Goal: Task Accomplishment & Management: Use online tool/utility

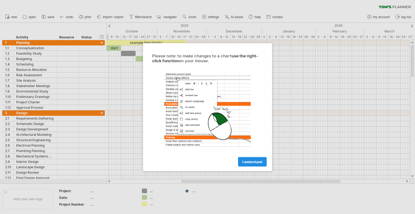
click at [254, 161] on span "I understand" at bounding box center [253, 162] width 20 height 4
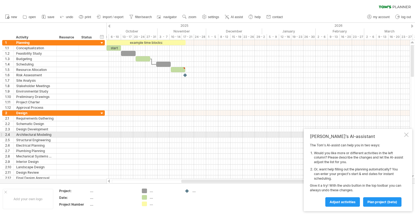
click at [409, 136] on div "[PERSON_NAME]'s AI-assistant The [PERSON_NAME]'s AI-assist can help you in two …" at bounding box center [358, 170] width 109 height 82
click at [404, 134] on div "[PERSON_NAME]'s AI-assistant The [PERSON_NAME]'s AI-assist can help you in two …" at bounding box center [358, 170] width 109 height 82
click at [406, 134] on div at bounding box center [407, 135] width 4 height 4
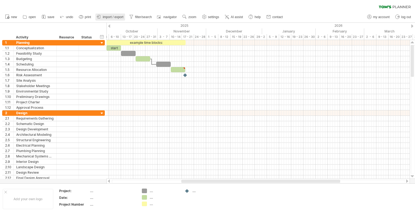
click at [108, 16] on span "import / export" at bounding box center [113, 17] width 21 height 4
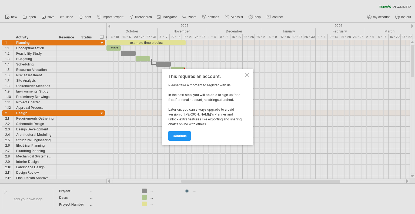
click at [248, 74] on div at bounding box center [247, 75] width 4 height 4
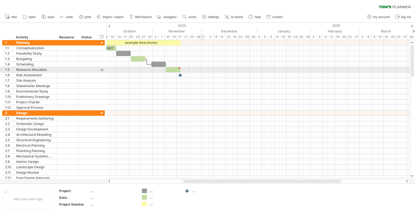
click at [204, 68] on div at bounding box center [258, 69] width 303 height 5
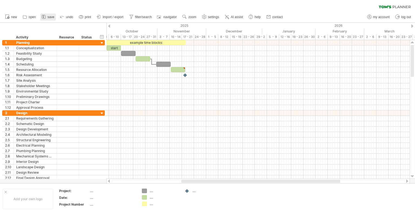
click at [45, 16] on icon at bounding box center [44, 17] width 4 height 4
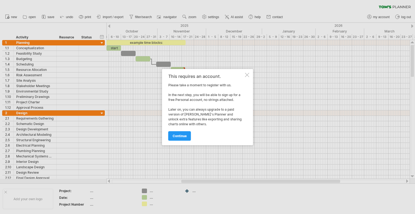
click at [247, 75] on div at bounding box center [247, 75] width 4 height 4
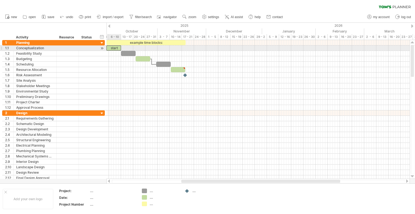
click at [112, 48] on div "start" at bounding box center [114, 47] width 15 height 5
drag, startPoint x: 121, startPoint y: 47, endPoint x: 129, endPoint y: 48, distance: 8.2
click at [129, 48] on span at bounding box center [130, 47] width 2 height 5
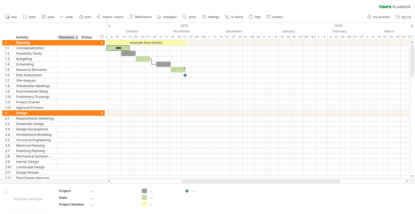
click at [75, 37] on div "Resource" at bounding box center [67, 37] width 16 height 5
click at [76, 39] on div at bounding box center [76, 37] width 2 height 5
click at [76, 38] on div at bounding box center [76, 37] width 2 height 5
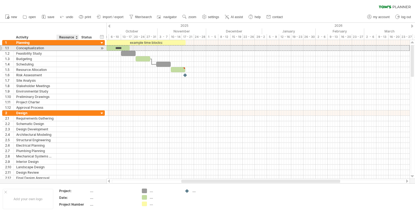
click at [71, 47] on div at bounding box center [68, 47] width 16 height 5
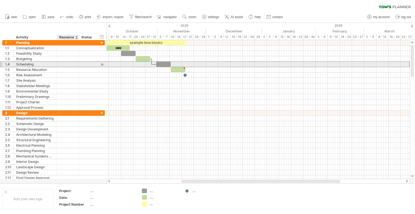
click at [80, 64] on div at bounding box center [88, 64] width 18 height 5
